Goal: Task Accomplishment & Management: Manage account settings

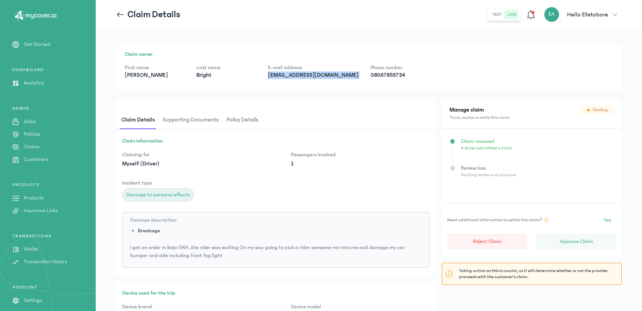
click at [301, 75] on p "bekusonosholema@gmail.com" at bounding box center [313, 76] width 90 height 8
click at [370, 70] on p "Phone number" at bounding box center [399, 68] width 59 height 8
click at [370, 74] on p "08067855734" at bounding box center [399, 76] width 59 height 8
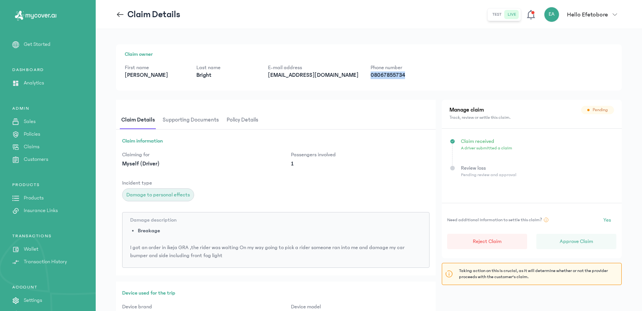
click at [370, 74] on p "08067855734" at bounding box center [399, 76] width 59 height 8
copy div "08067855734"
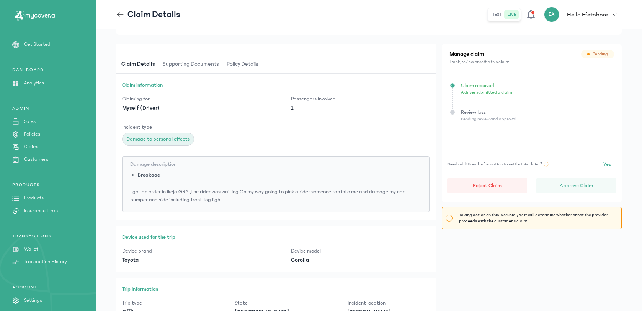
scroll to position [55, 0]
click at [205, 67] on span "Supporting documents" at bounding box center [190, 66] width 59 height 18
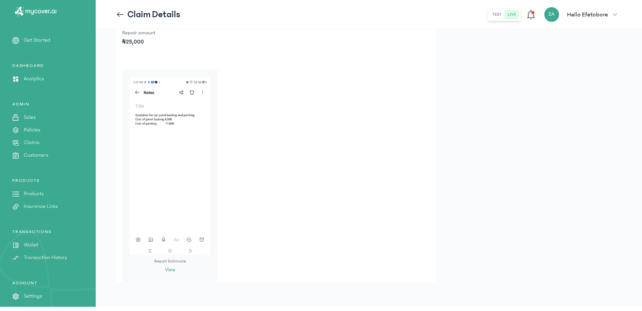
scroll to position [282, 0]
click at [119, 13] on icon at bounding box center [118, 14] width 3 height 5
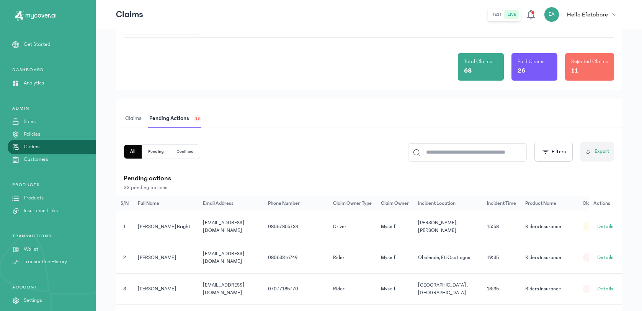
scroll to position [52, 0]
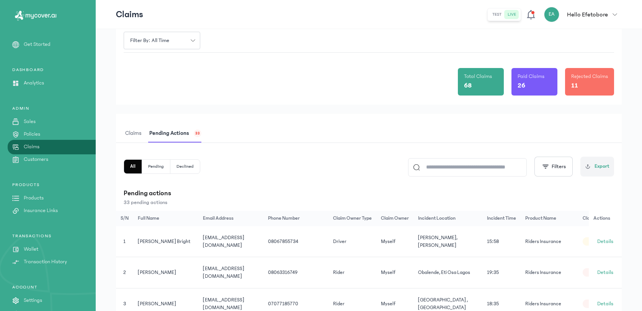
click at [177, 136] on span "Pending actions" at bounding box center [169, 134] width 43 height 18
click at [185, 171] on button "Declined" at bounding box center [184, 167] width 29 height 14
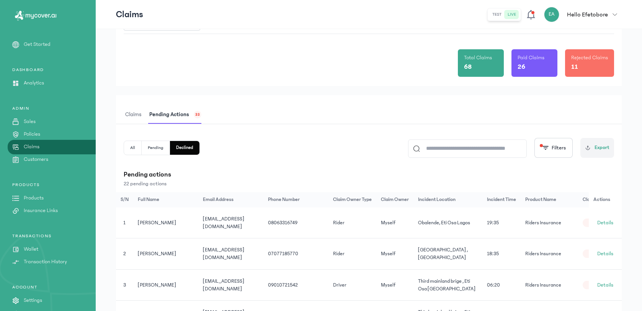
scroll to position [71, 0]
click at [132, 149] on button "All" at bounding box center [133, 148] width 18 height 14
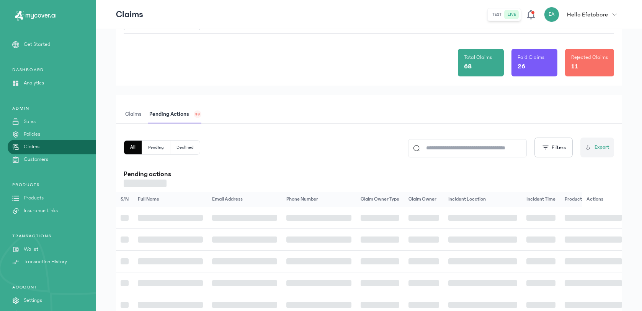
click at [132, 146] on button "All" at bounding box center [133, 148] width 18 height 14
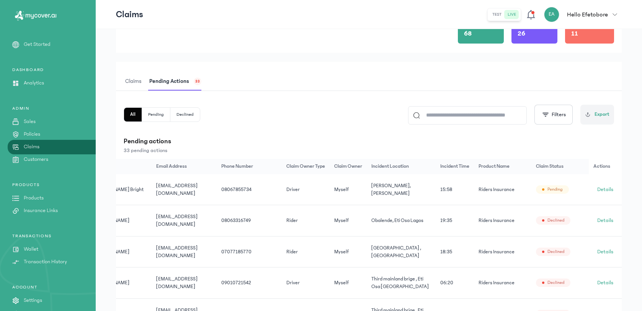
scroll to position [95, 0]
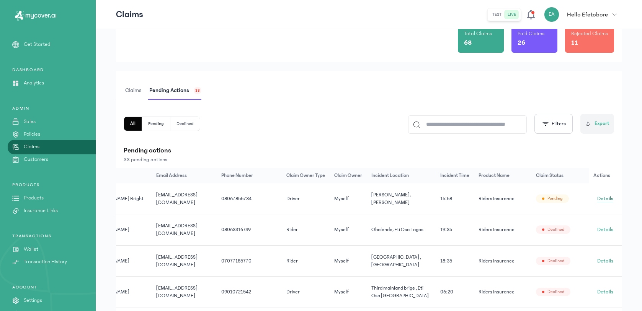
click at [608, 201] on span "Details" at bounding box center [605, 199] width 16 height 8
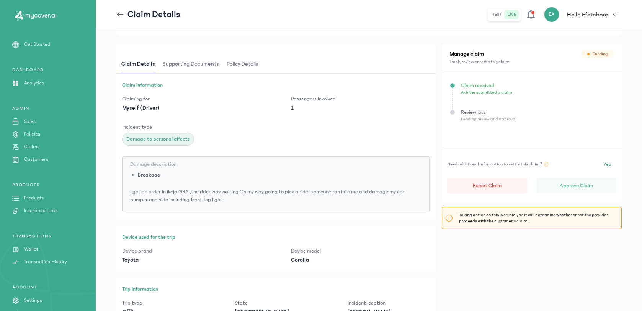
scroll to position [20, 0]
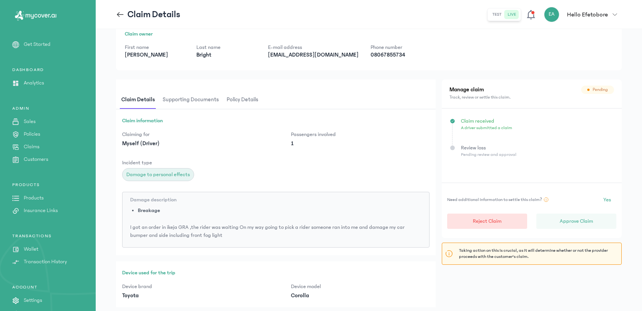
click at [500, 215] on button "Reject Claim" at bounding box center [487, 221] width 80 height 15
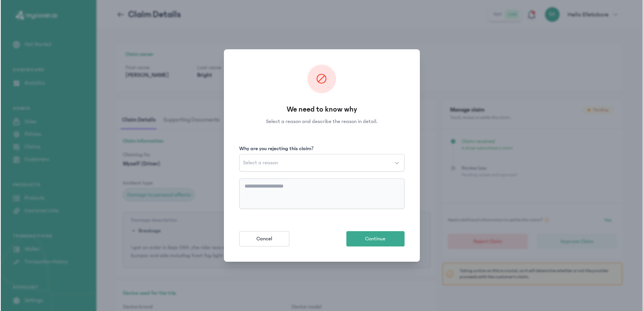
scroll to position [0, 0]
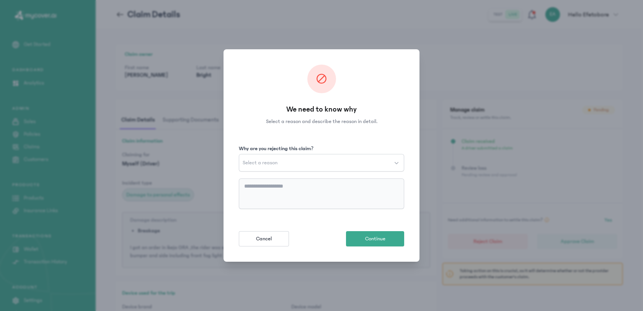
click at [305, 160] on button "Select a reason" at bounding box center [321, 163] width 165 height 18
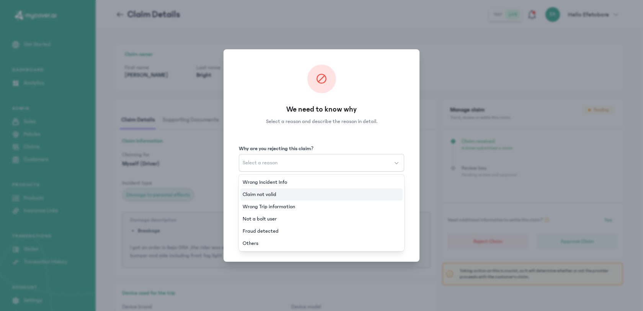
click at [266, 196] on span "Claim not valid" at bounding box center [260, 195] width 34 height 8
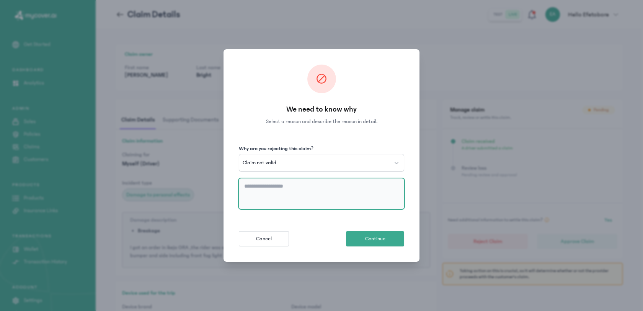
click at [265, 189] on textarea at bounding box center [321, 194] width 165 height 31
type textarea "*"
type textarea "**********"
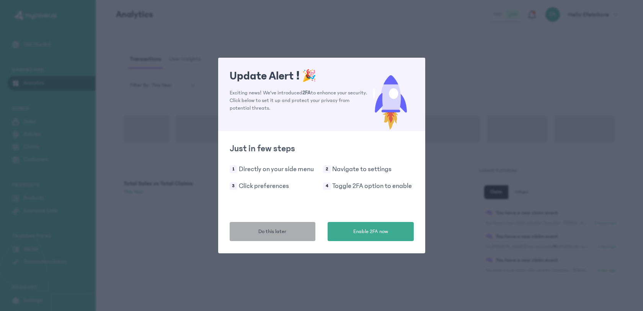
click at [272, 236] on span "Do this later" at bounding box center [272, 232] width 28 height 8
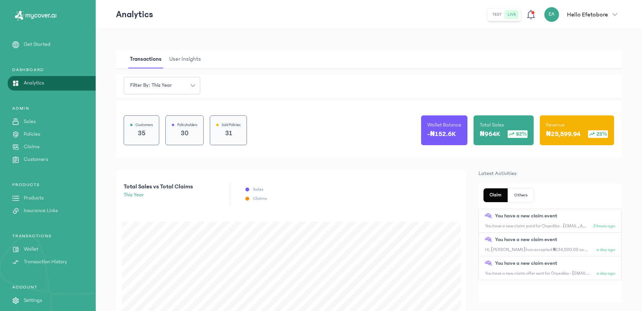
click at [40, 141] on div "ADMIN Sales Policies Claims Customers" at bounding box center [48, 135] width 96 height 58
click at [41, 148] on link "Claims" at bounding box center [48, 147] width 96 height 8
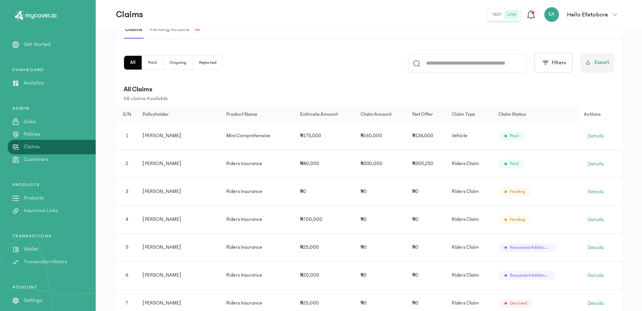
scroll to position [83, 0]
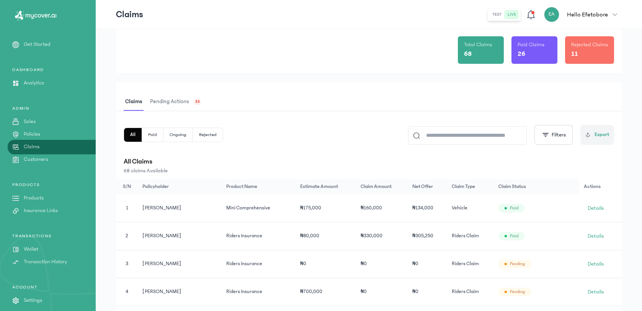
click at [196, 139] on button "Rejected" at bounding box center [208, 135] width 30 height 14
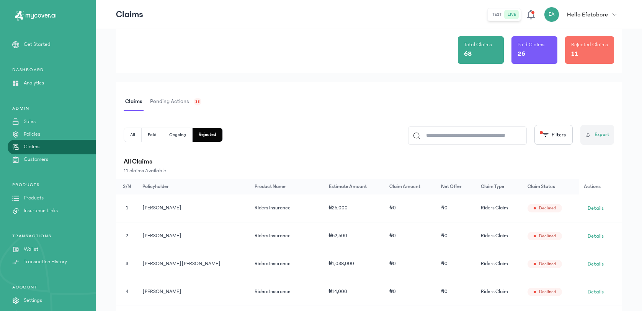
click at [136, 135] on button "All" at bounding box center [133, 135] width 18 height 14
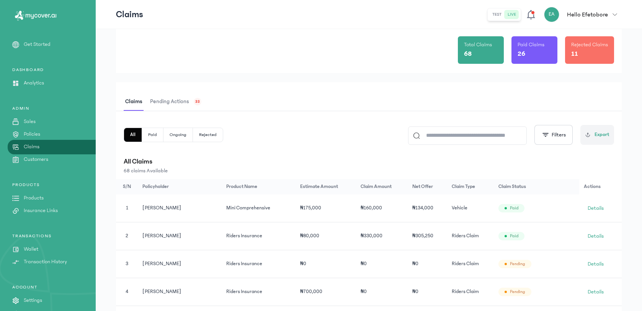
click at [156, 134] on button "Paid" at bounding box center [152, 135] width 21 height 14
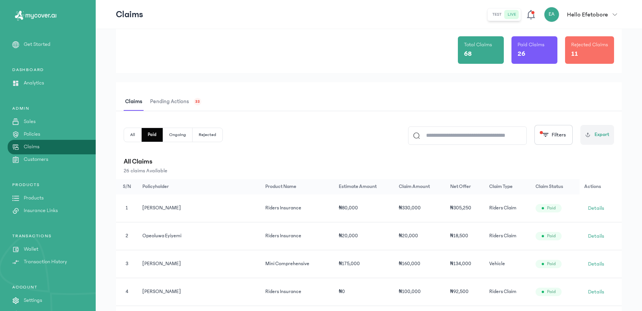
click at [177, 139] on button "Ongoing" at bounding box center [177, 135] width 29 height 14
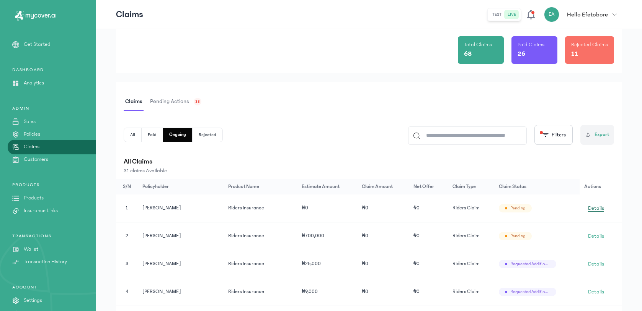
click at [591, 205] on span "Details" at bounding box center [596, 209] width 16 height 8
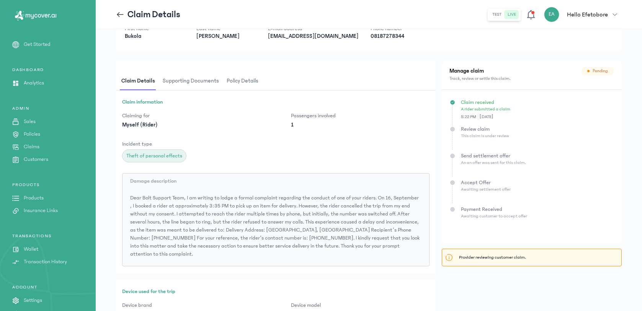
scroll to position [23, 0]
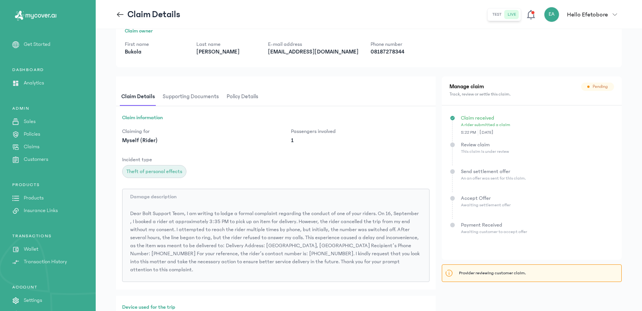
click at [119, 12] on icon at bounding box center [118, 14] width 3 height 5
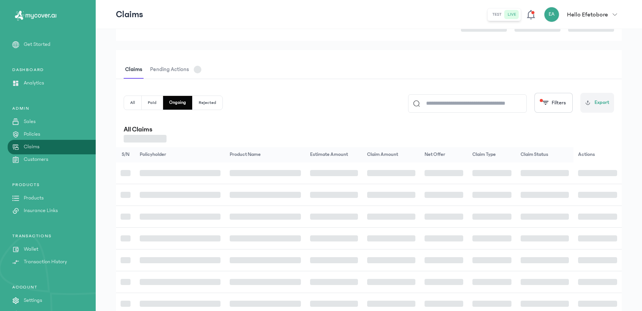
scroll to position [115, 0]
